Goal: Complete application form: Complete application form

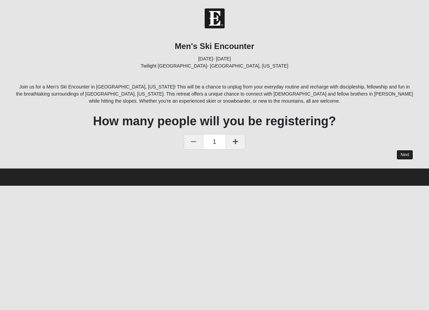
click at [403, 154] on link "Next" at bounding box center [404, 155] width 17 height 10
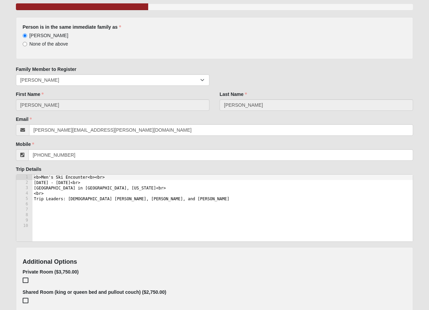
scroll to position [65, 0]
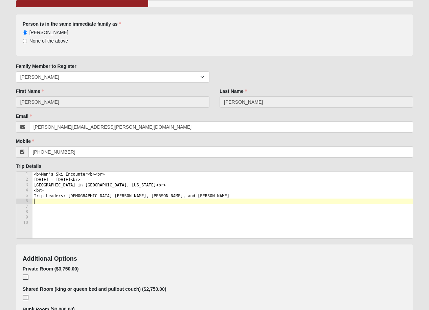
click at [209, 204] on div "<b>Men's Ski Encounter<b><br> Monday, February 16th - Friday, February 20th, 20…" at bounding box center [222, 211] width 380 height 78
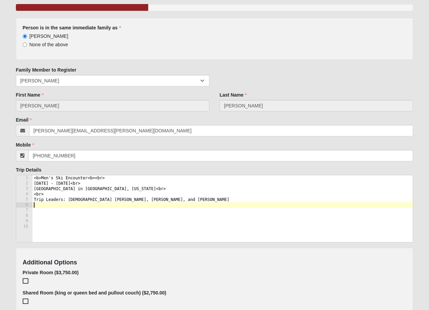
scroll to position [61, 0]
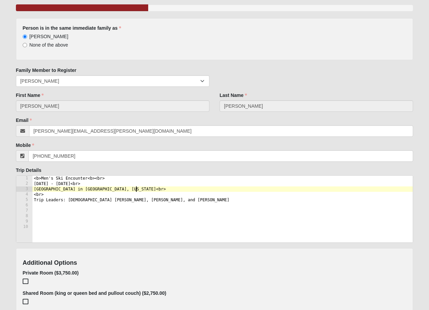
click at [216, 189] on div "<b>Men's Ski Encounter<b><br> Monday, February 16th - Friday, February 20th, 20…" at bounding box center [222, 215] width 380 height 78
type textarea "Twilight Moon Ranch in Park City, Utah<br>"
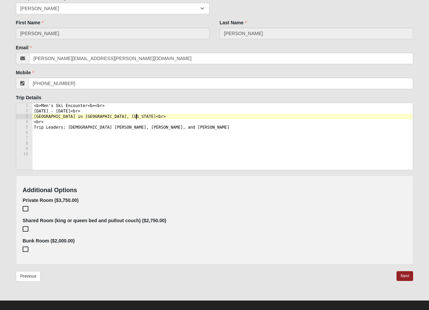
scroll to position [141, 0]
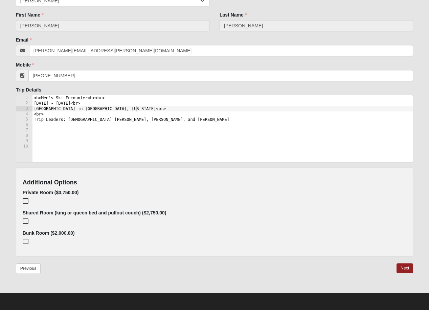
click at [25, 201] on icon at bounding box center [25, 201] width 5 height 5
click at [26, 221] on icon at bounding box center [25, 221] width 5 height 5
click at [26, 203] on icon at bounding box center [25, 201] width 5 height 5
click at [24, 220] on icon at bounding box center [25, 221] width 5 height 5
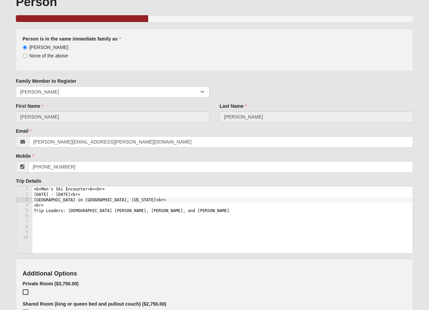
scroll to position [67, 0]
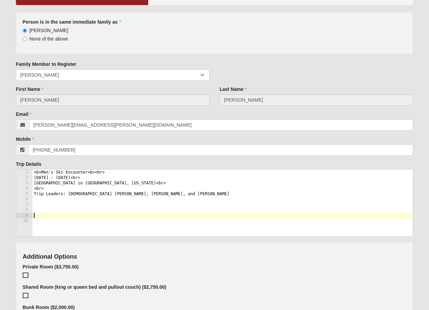
click at [74, 215] on div "<b>Men's Ski Encounter<b><br> Monday, February 16th - Friday, February 20th, 20…" at bounding box center [222, 209] width 380 height 78
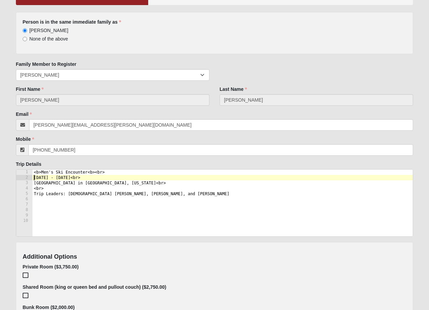
type textarea "<b>Men's Ski Encounter<b><br>"
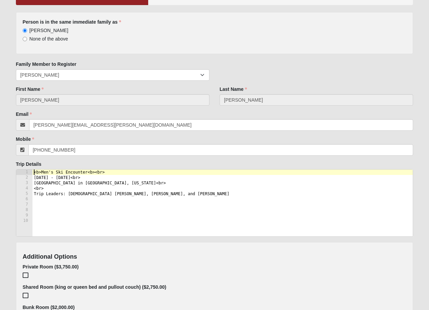
scroll to position [0, 0]
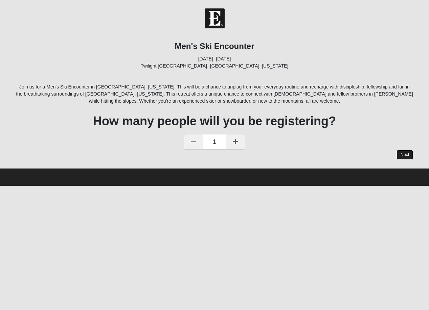
click at [405, 154] on link "Next" at bounding box center [404, 155] width 17 height 10
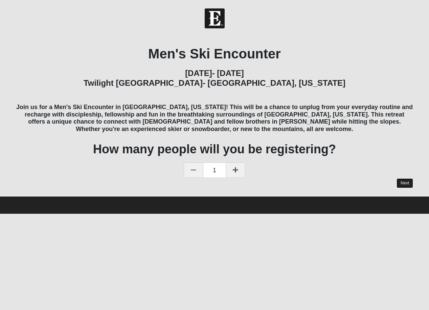
click at [407, 182] on link "Next" at bounding box center [404, 183] width 17 height 10
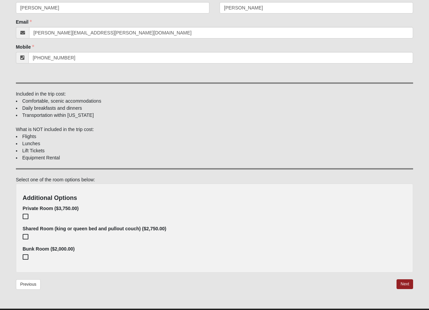
scroll to position [195, 0]
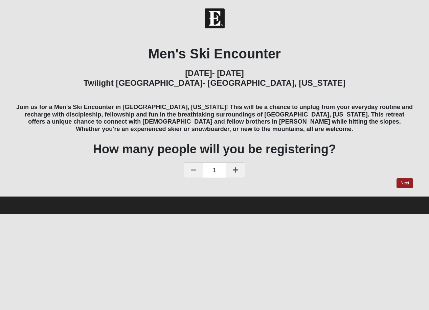
click at [393, 179] on div at bounding box center [214, 183] width 397 height 10
click at [401, 181] on link "Next" at bounding box center [404, 183] width 17 height 10
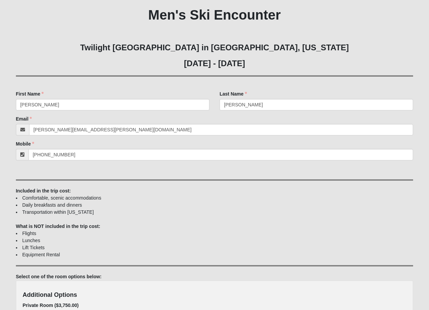
scroll to position [123, 0]
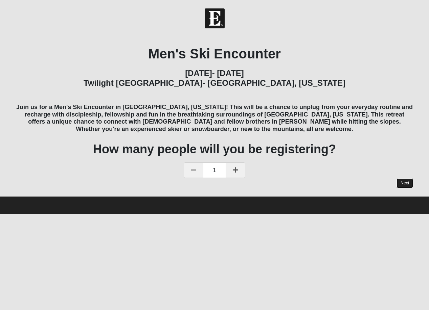
click at [398, 181] on link "Next" at bounding box center [404, 183] width 17 height 10
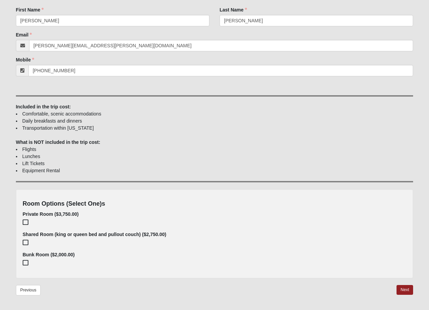
scroll to position [188, 0]
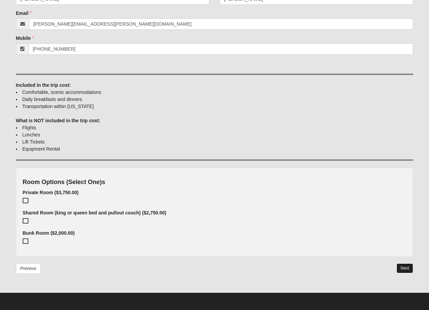
click at [406, 267] on link "Next" at bounding box center [404, 269] width 17 height 10
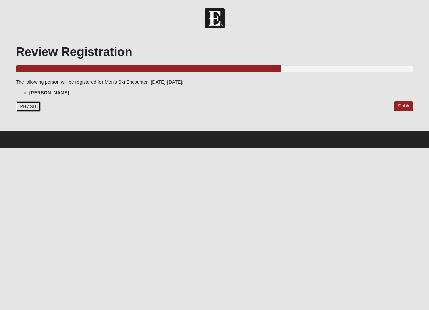
click at [30, 103] on link "Previous" at bounding box center [28, 106] width 25 height 10
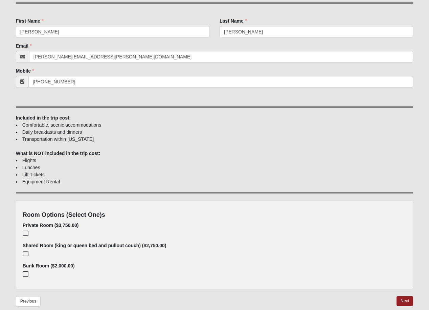
scroll to position [188, 0]
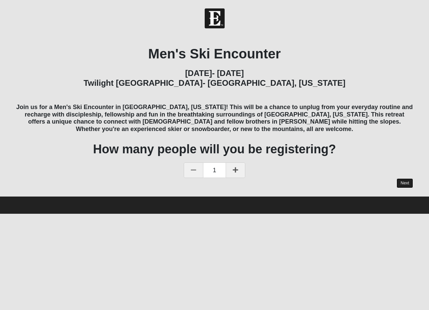
click at [405, 185] on link "Next" at bounding box center [404, 183] width 17 height 10
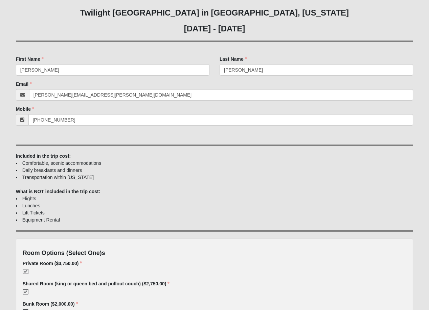
scroll to position [188, 0]
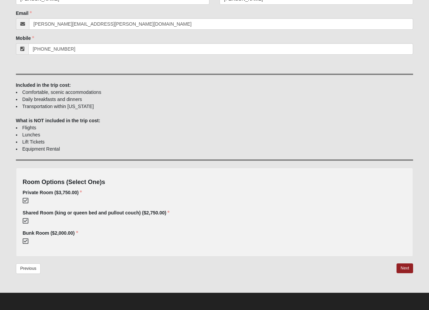
click at [26, 201] on icon at bounding box center [25, 200] width 5 height 5
click at [25, 221] on icon at bounding box center [25, 221] width 5 height 5
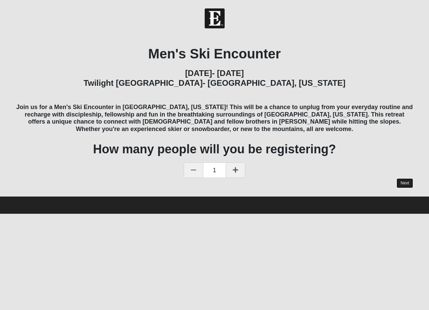
click at [401, 181] on link "Next" at bounding box center [404, 183] width 17 height 10
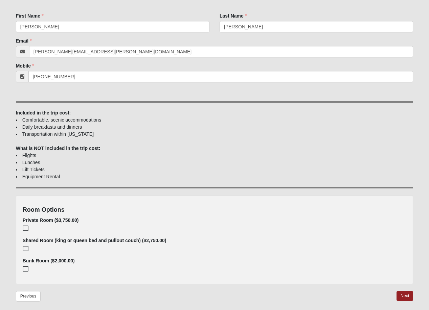
scroll to position [188, 0]
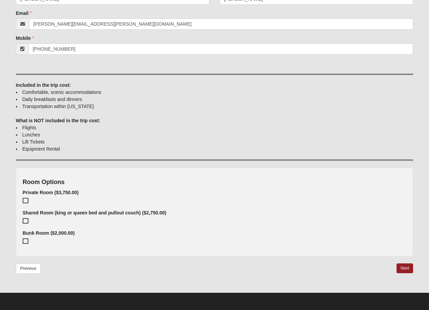
click at [25, 239] on icon at bounding box center [25, 241] width 5 height 5
click at [404, 268] on link "Next" at bounding box center [404, 269] width 17 height 10
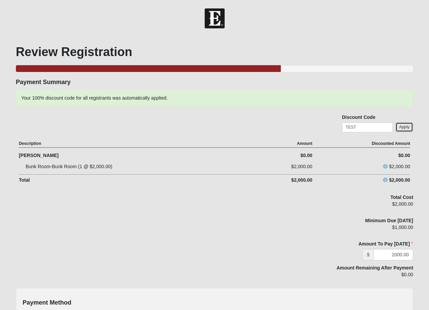
click at [402, 128] on link "Apply" at bounding box center [404, 127] width 18 height 10
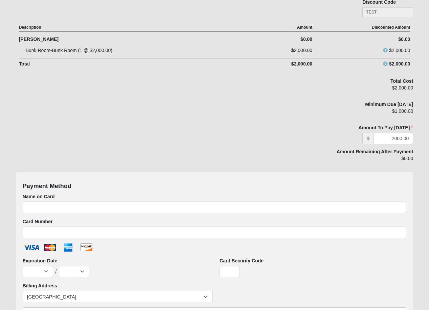
scroll to position [60, 0]
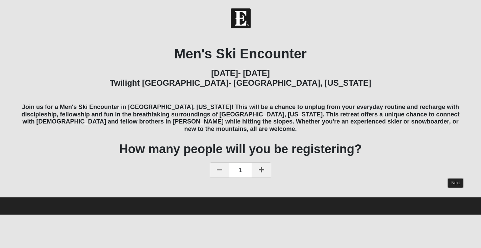
click at [428, 178] on link "Next" at bounding box center [456, 183] width 17 height 10
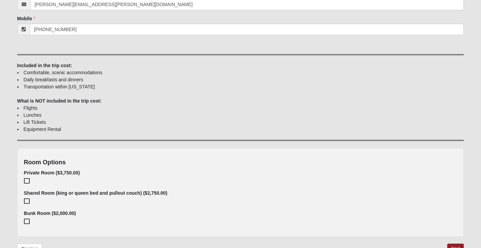
scroll to position [250, 0]
